Goal: Find specific page/section: Find specific page/section

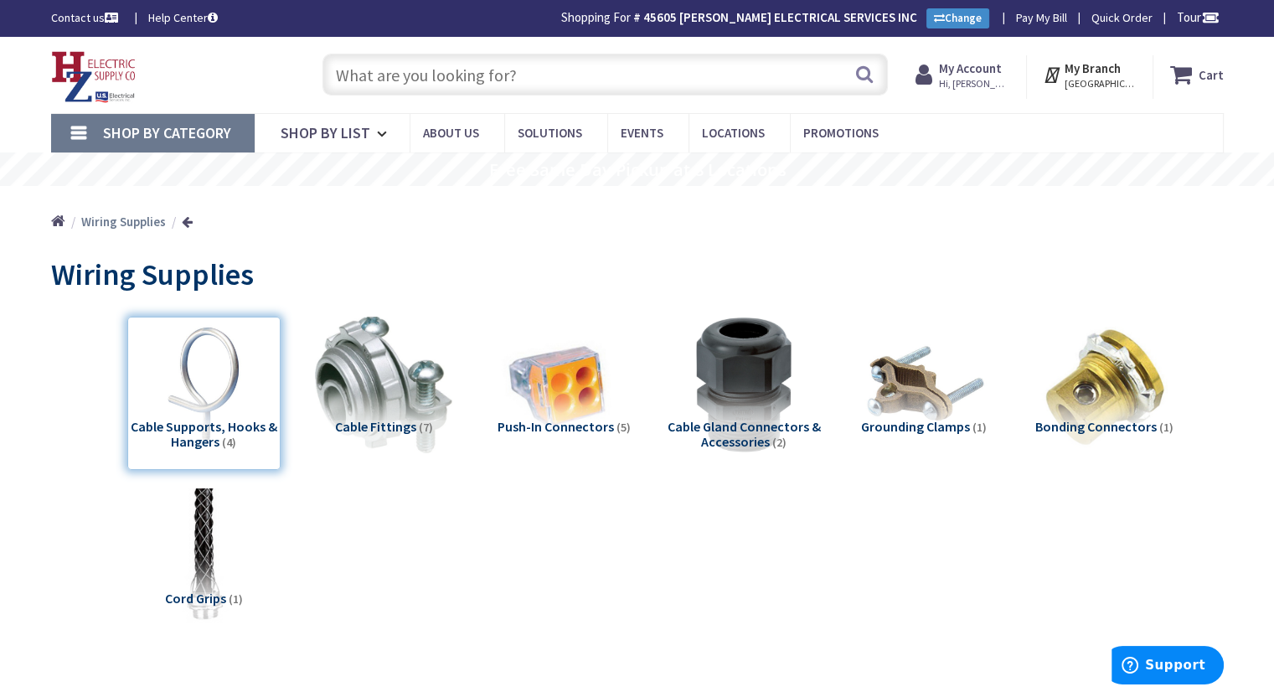
click at [547, 79] on input "text" at bounding box center [604, 75] width 565 height 42
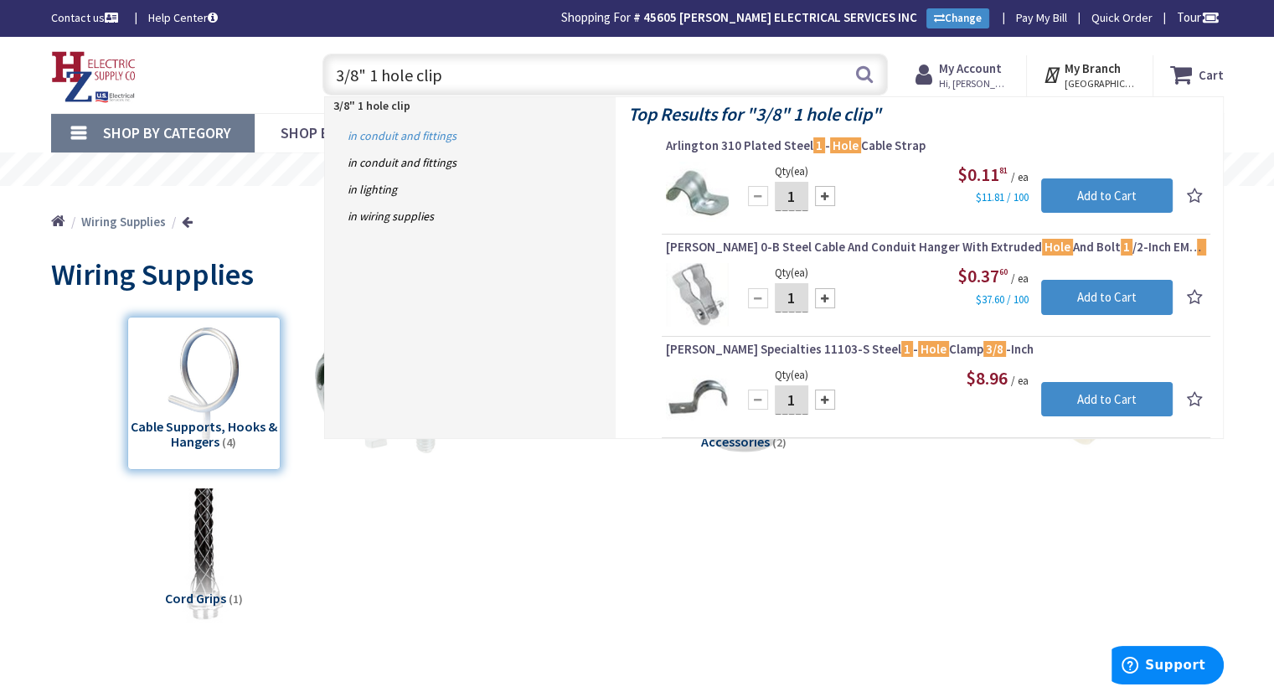
type input "3/8" 1 hole clip"
click at [383, 138] on link "in Conduit and Fittings" at bounding box center [470, 135] width 291 height 27
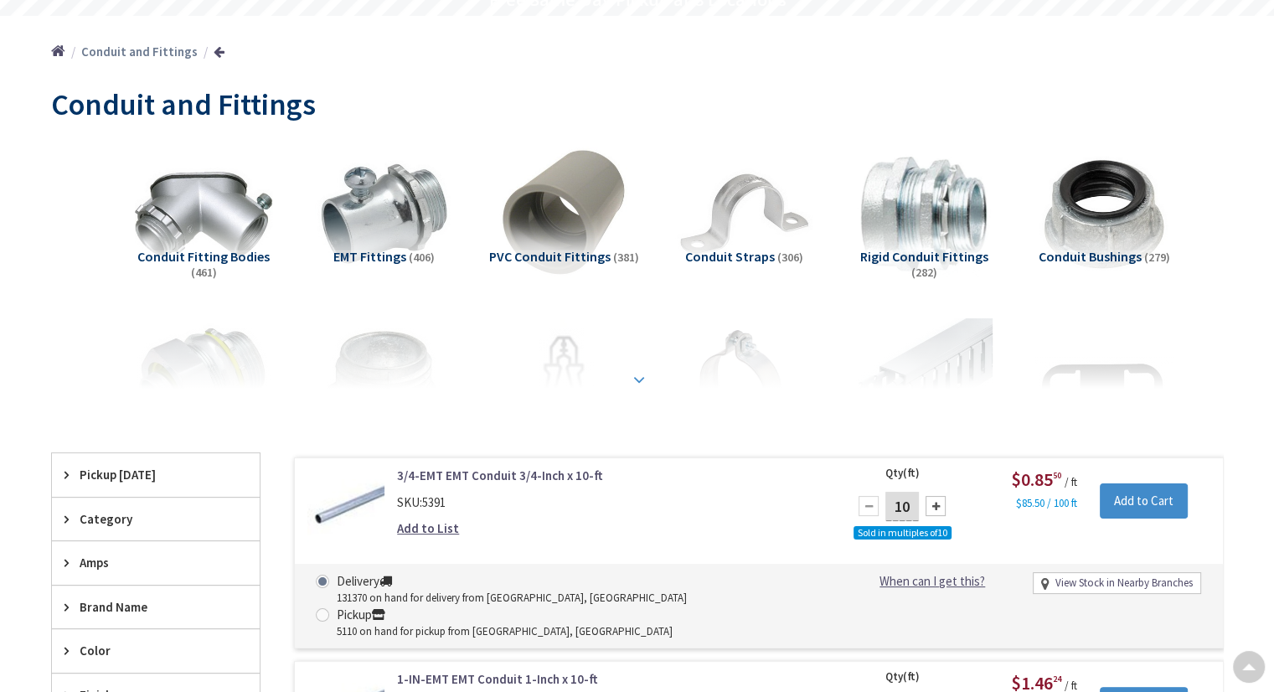
scroll to position [169, 0]
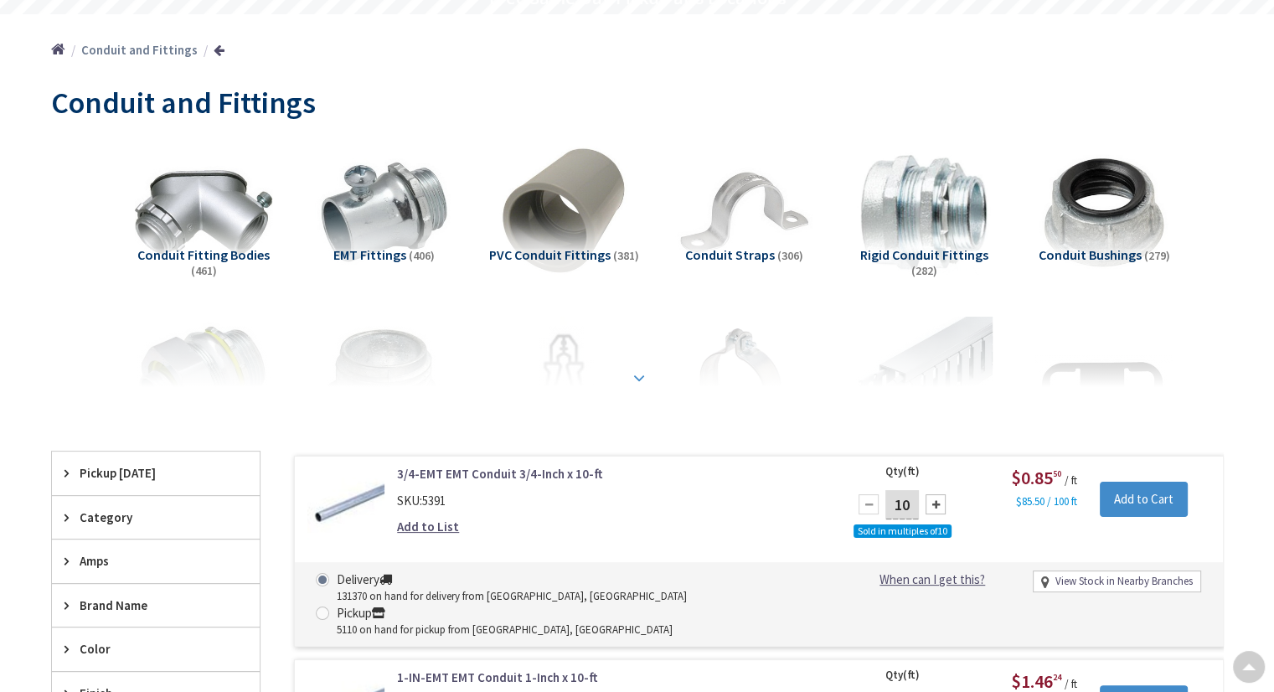
click at [641, 379] on strong at bounding box center [639, 375] width 20 height 18
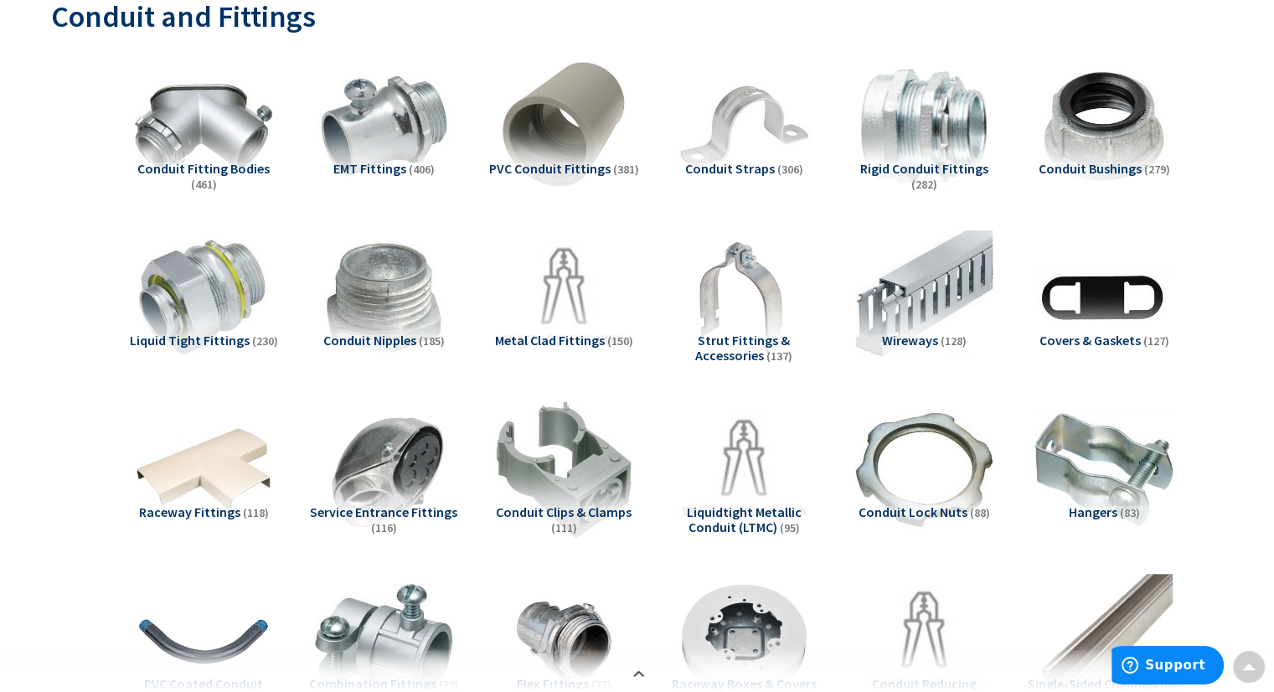
scroll to position [253, 0]
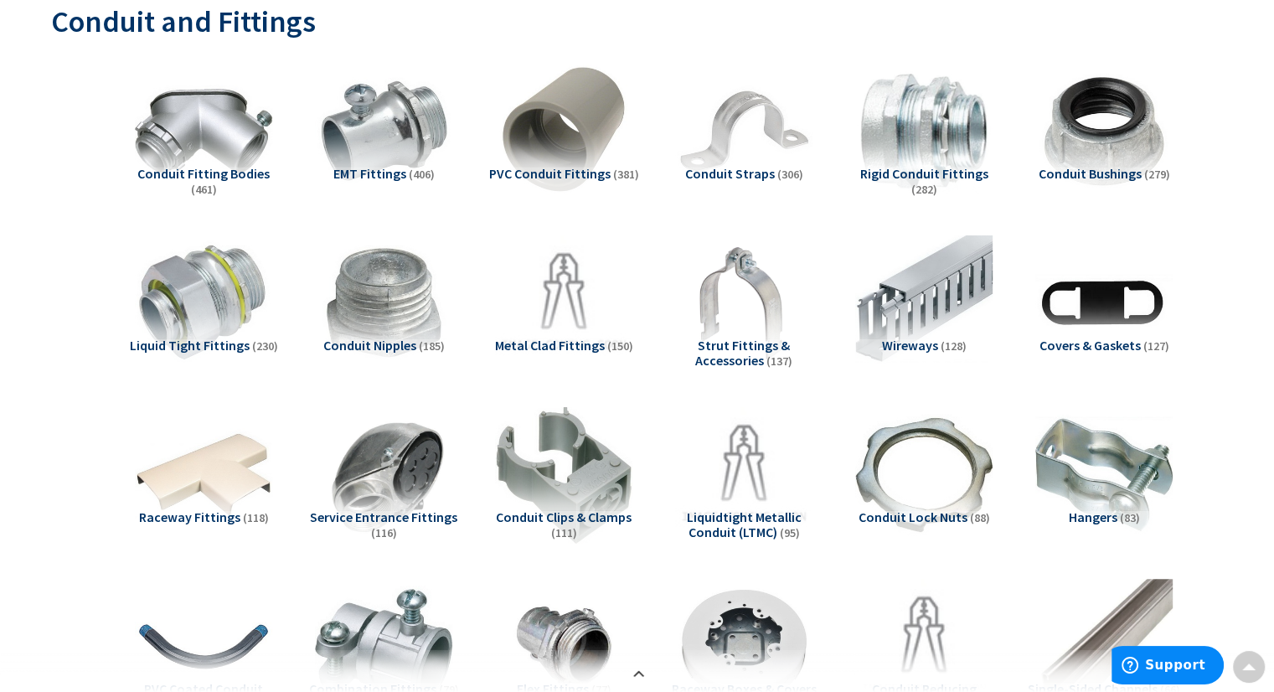
click at [720, 180] on span "Conduit Straps" at bounding box center [730, 173] width 90 height 17
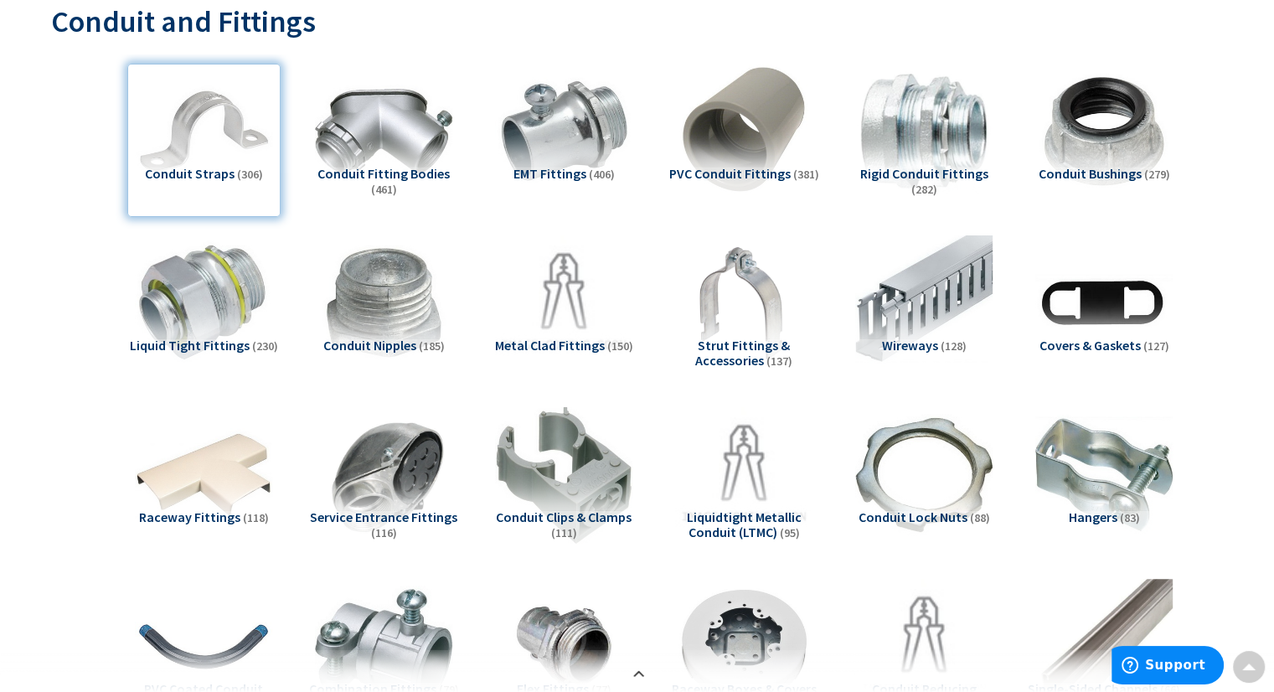
scroll to position [1893, 0]
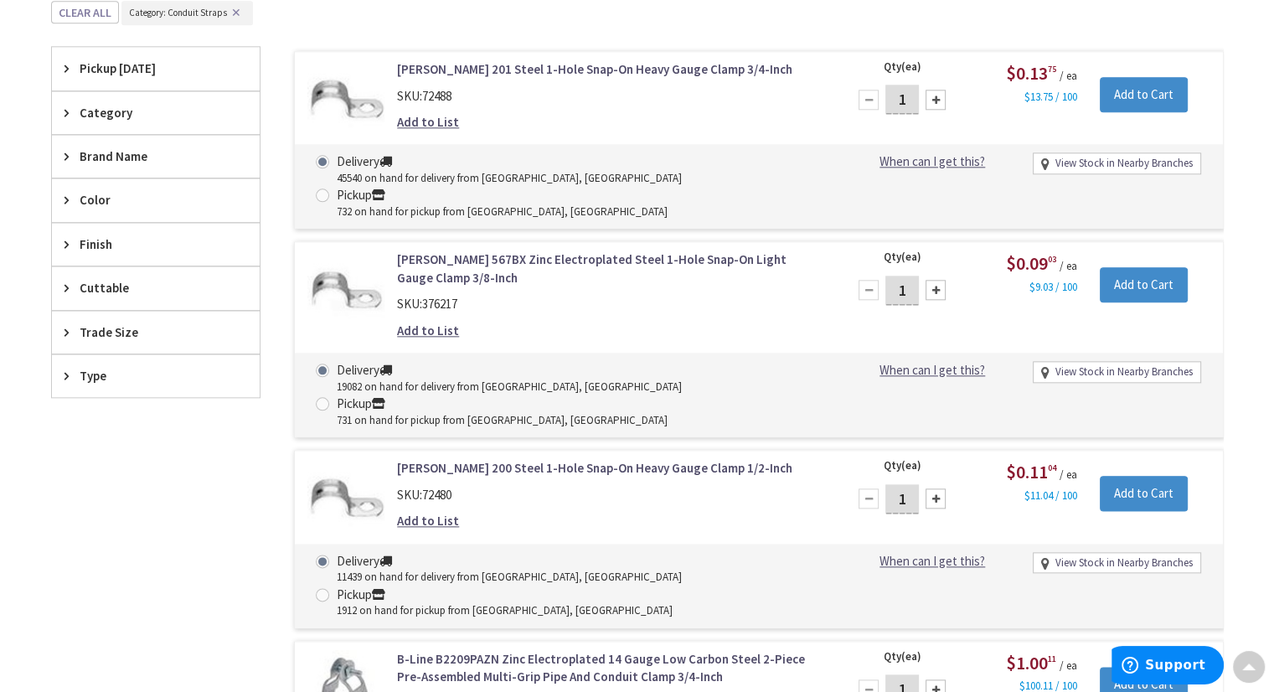
click at [103, 329] on span "Trade Size" at bounding box center [148, 332] width 136 height 18
click at [114, 527] on button "Show more" at bounding box center [156, 536] width 208 height 28
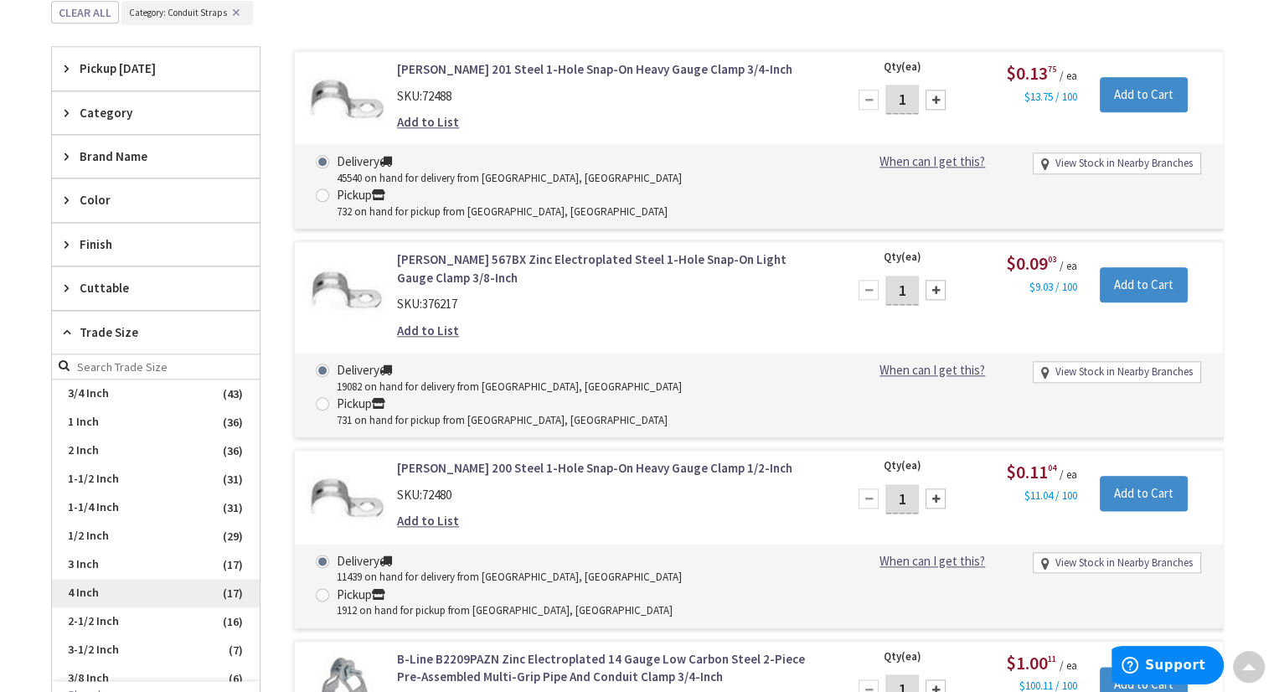
scroll to position [167, 0]
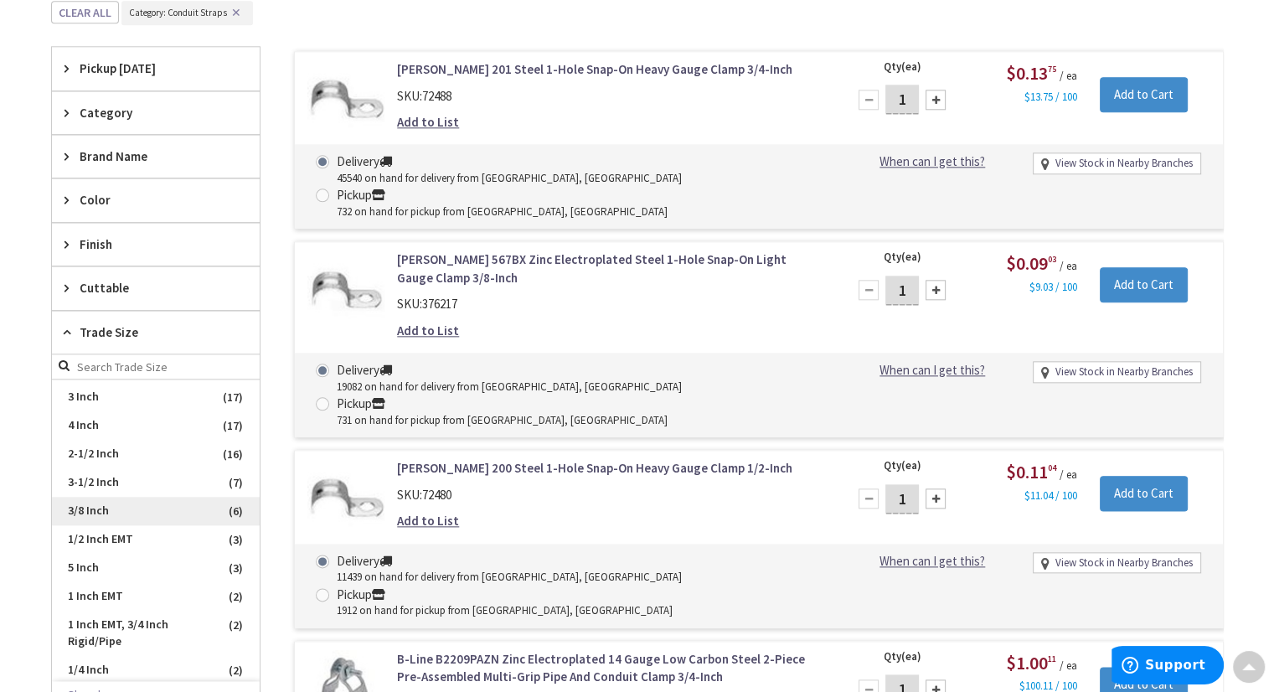
click at [91, 497] on span "3/8 Inch" at bounding box center [156, 511] width 208 height 28
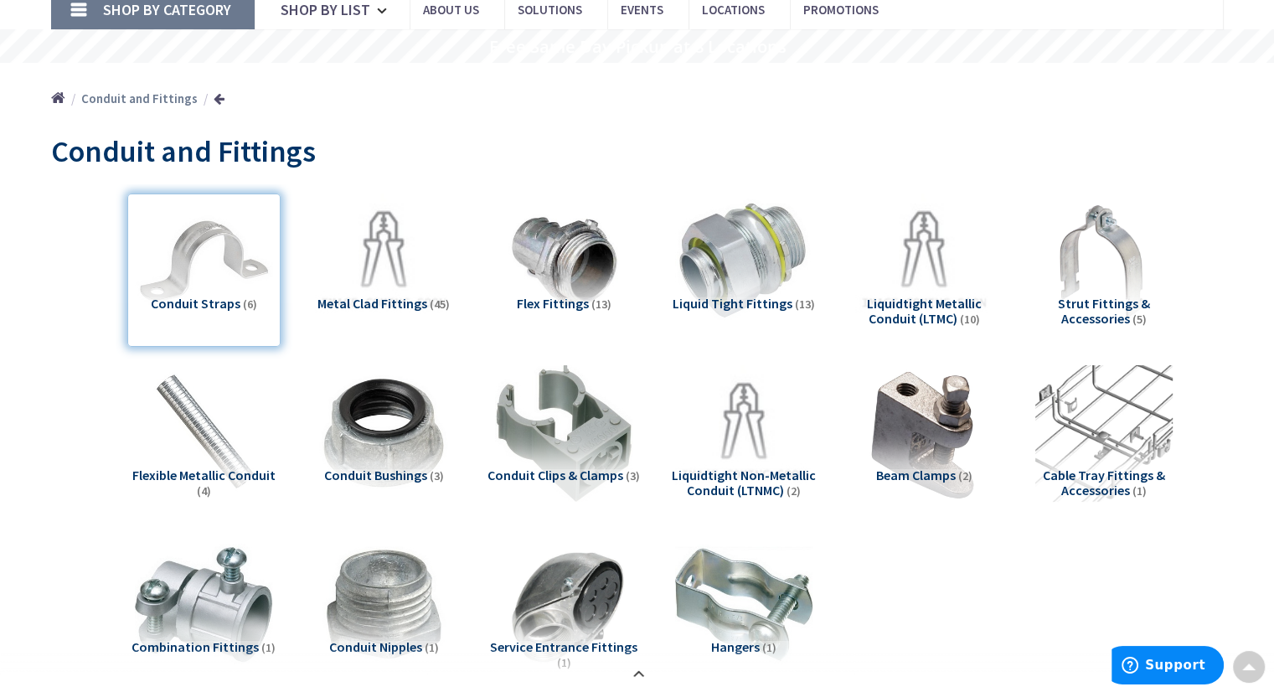
scroll to position [0, 0]
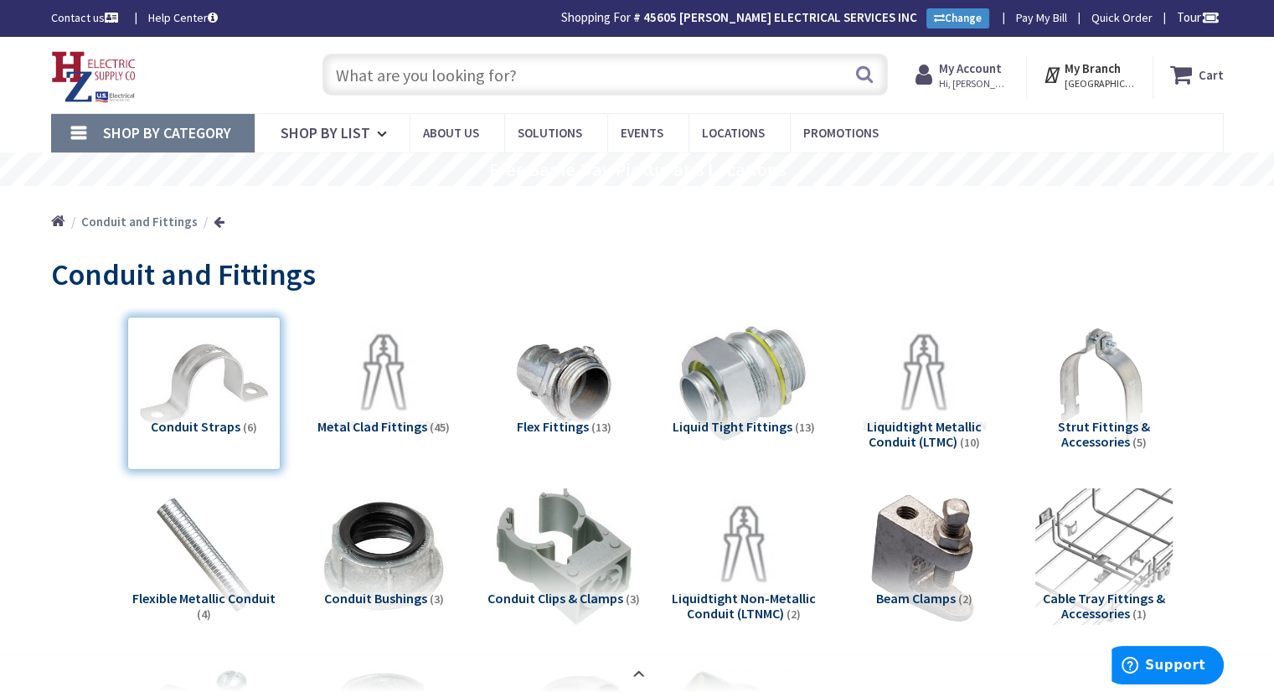
click at [405, 60] on input "text" at bounding box center [604, 75] width 565 height 42
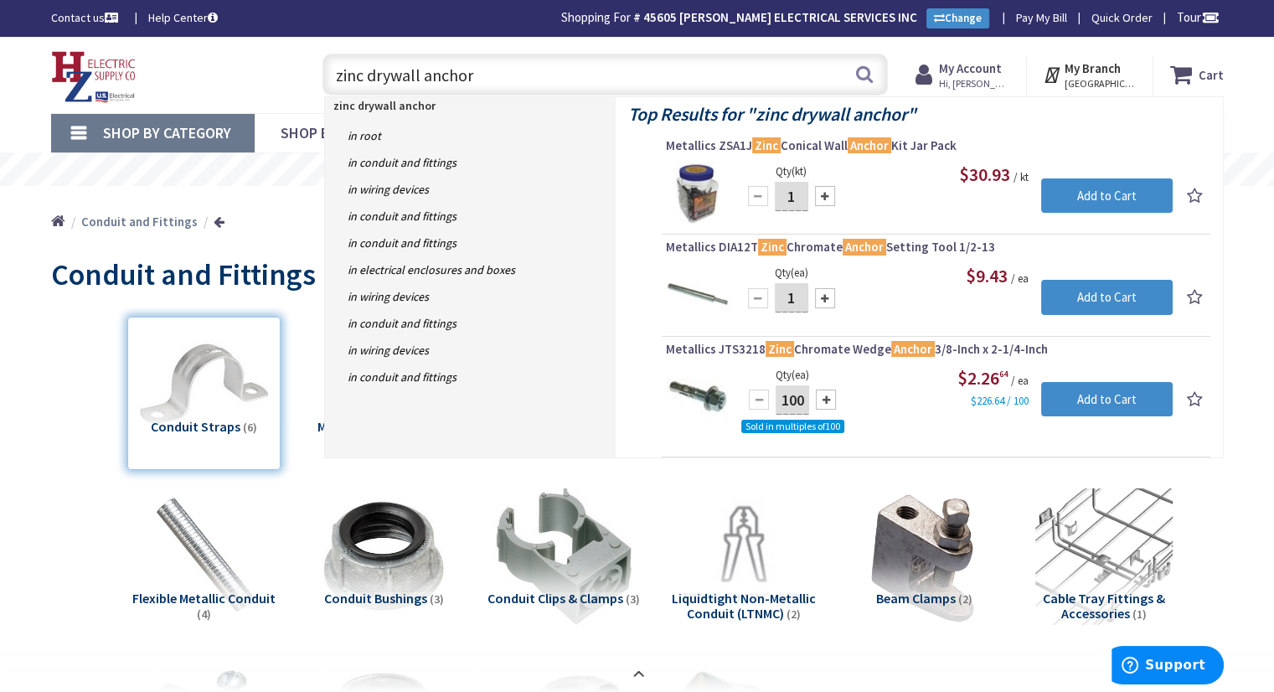
type input "zinc drywall anchor"
